Goal: Information Seeking & Learning: Learn about a topic

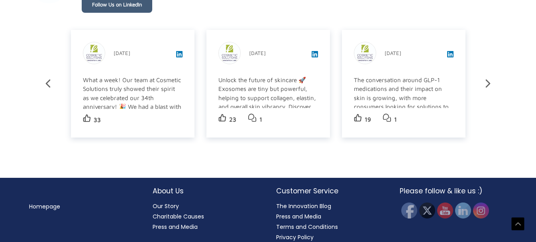
scroll to position [1404, 0]
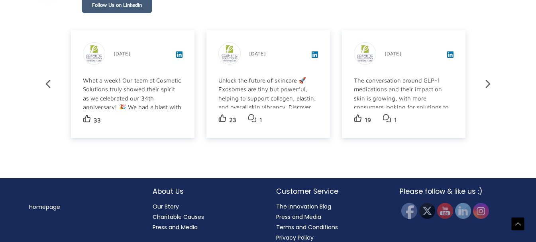
click at [169, 186] on h2 "About Us" at bounding box center [207, 191] width 108 height 10
click at [169, 202] on link "Our Story" at bounding box center [166, 206] width 26 height 8
